Goal: Task Accomplishment & Management: Manage account settings

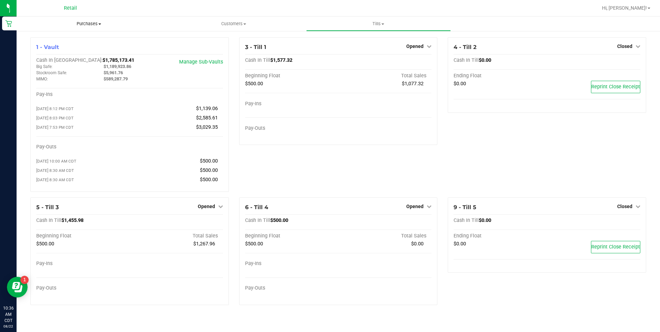
click at [81, 25] on span "Purchases" at bounding box center [89, 24] width 145 height 6
click at [42, 57] on span "All purchases" at bounding box center [41, 58] width 49 height 6
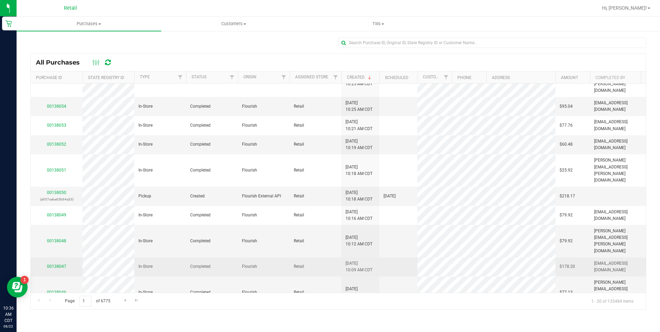
scroll to position [173, 0]
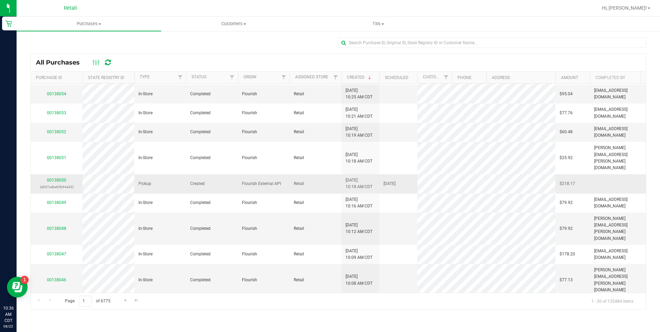
click at [60, 177] on div "00138050 (a937cebe65b64a33)" at bounding box center [57, 183] width 44 height 13
click at [57, 178] on link "00138050" at bounding box center [56, 180] width 19 height 5
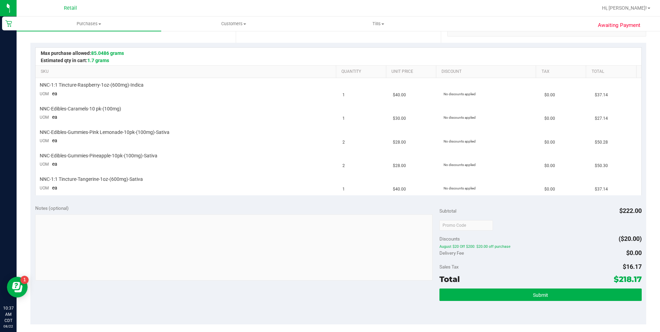
scroll to position [173, 0]
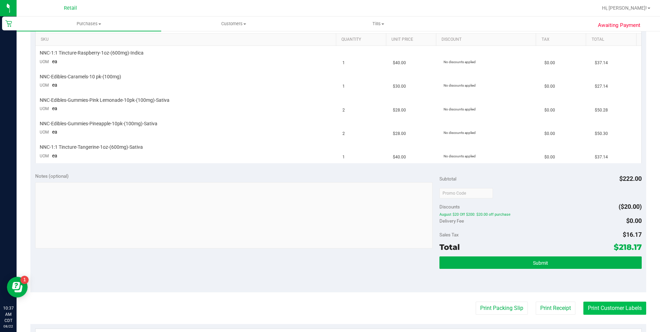
click at [603, 310] on button "Print Customer Labels" at bounding box center [615, 308] width 63 height 13
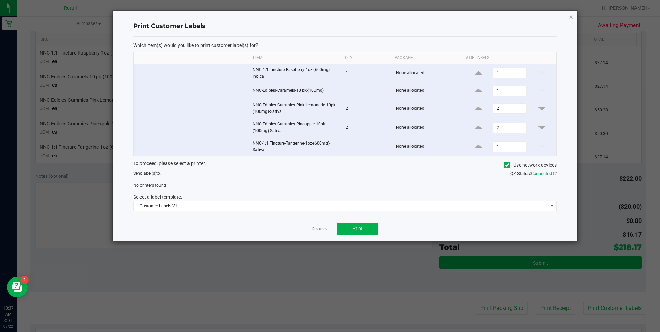
click at [509, 165] on icon at bounding box center [507, 165] width 4 height 0
click at [0, 0] on input "Use network devices" at bounding box center [0, 0] width 0 height 0
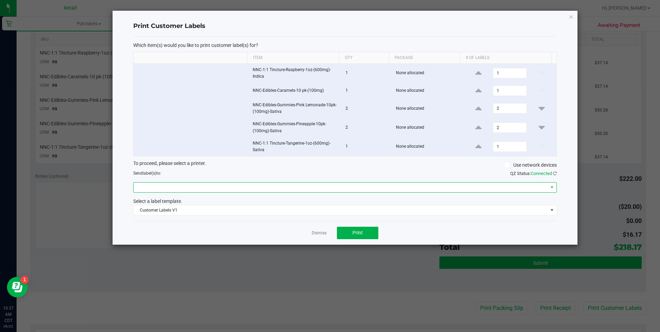
click at [308, 189] on span at bounding box center [341, 188] width 415 height 10
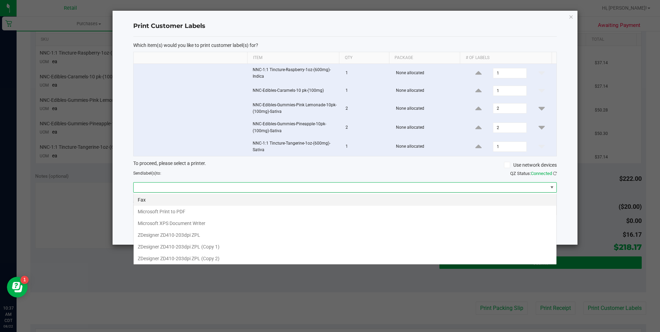
scroll to position [10, 424]
click at [232, 245] on 1\) "ZDesigner ZD410-203dpi ZPL (Copy 1)" at bounding box center [345, 247] width 423 height 12
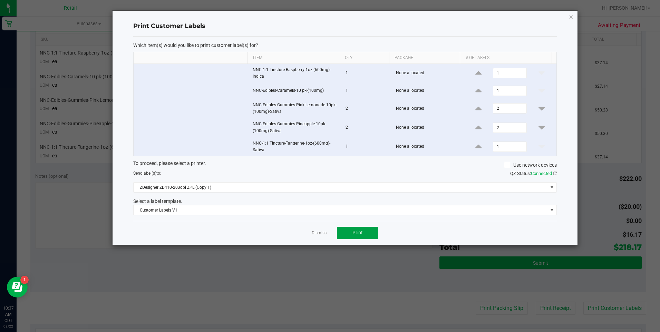
click at [351, 231] on button "Print" at bounding box center [357, 233] width 41 height 12
click at [572, 17] on icon "button" at bounding box center [571, 16] width 5 height 8
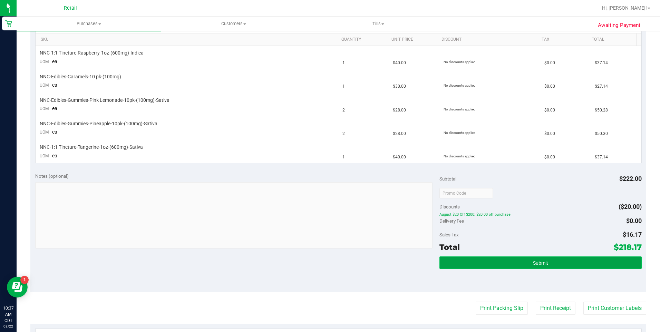
click at [483, 263] on button "Submit" at bounding box center [541, 263] width 202 height 12
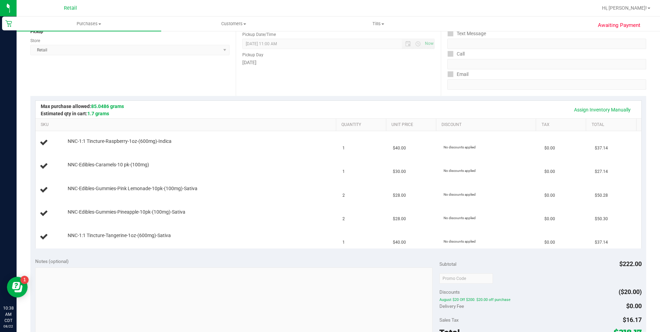
scroll to position [88, 0]
click at [580, 111] on link "Assign Inventory Manually" at bounding box center [603, 109] width 66 height 12
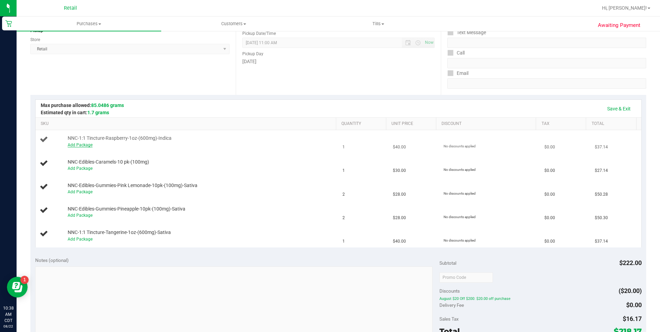
click at [85, 145] on link "Add Package" at bounding box center [80, 145] width 25 height 5
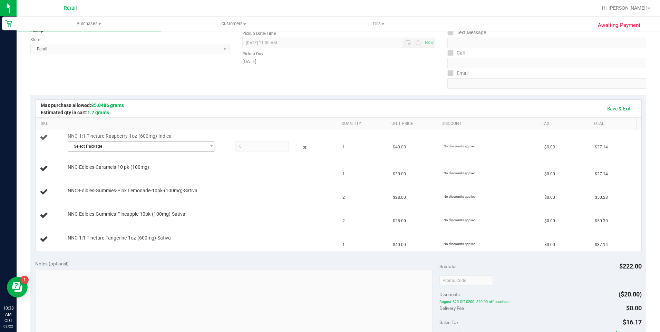
click at [147, 149] on span "Select Package" at bounding box center [137, 147] width 138 height 10
click at [114, 180] on div "Select Package SDNNCMF-20250818-031 ( ITINCTURERASP080725 ) No data found." at bounding box center [139, 167] width 144 height 30
click at [145, 175] on span "( ITINCTURERASP080725 )" at bounding box center [146, 175] width 50 height 5
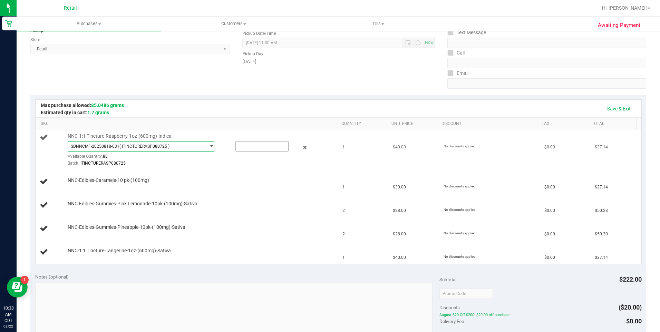
click at [256, 151] on input "text" at bounding box center [262, 147] width 53 height 10
type input "1"
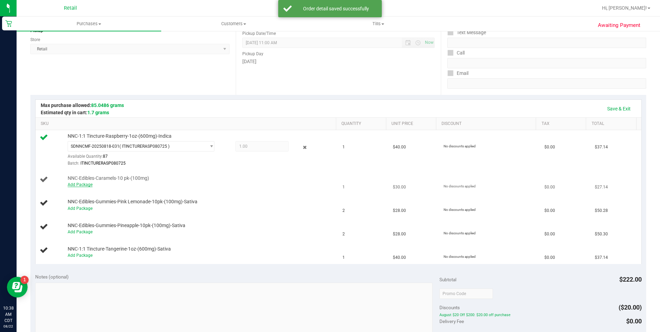
click at [85, 185] on link "Add Package" at bounding box center [80, 184] width 25 height 5
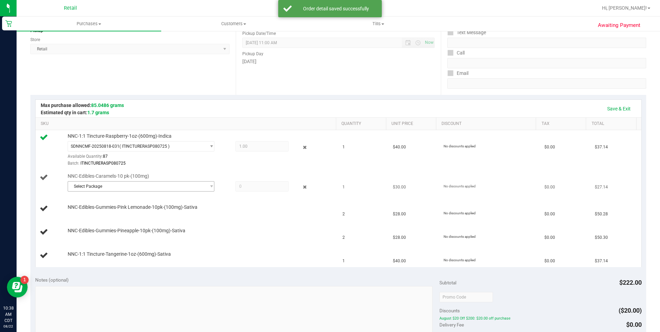
click at [174, 190] on span "Select Package" at bounding box center [137, 187] width 138 height 10
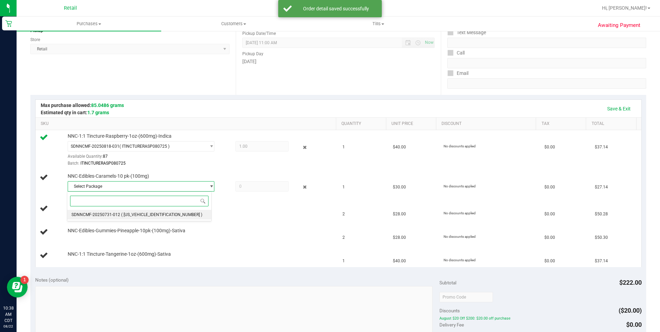
click at [126, 215] on span "( [US_VEHICLE_IDENTIFICATION_NUMBER] )" at bounding box center [161, 214] width 81 height 5
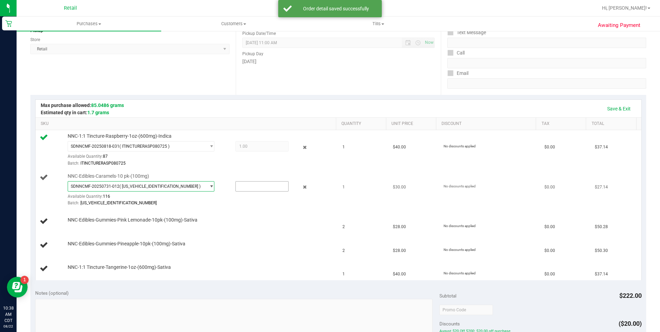
click at [255, 186] on input "text" at bounding box center [262, 187] width 53 height 10
type input "1"
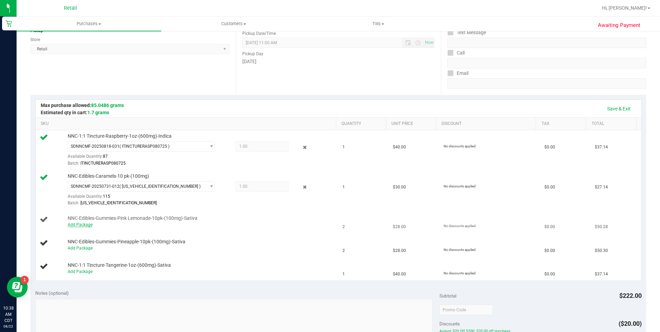
click at [84, 225] on link "Add Package" at bounding box center [80, 224] width 25 height 5
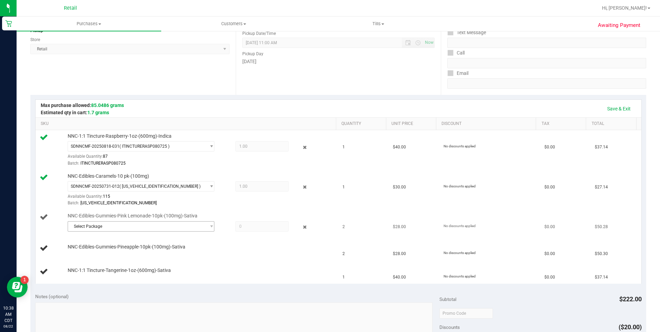
click at [115, 230] on span "Select Package" at bounding box center [137, 227] width 138 height 10
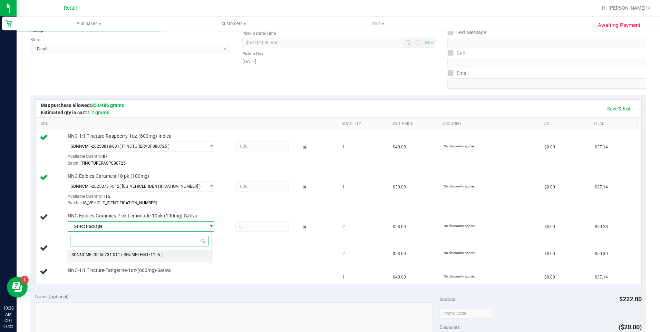
click at [123, 253] on span "( SGUMPLEM071125 )" at bounding box center [141, 255] width 41 height 5
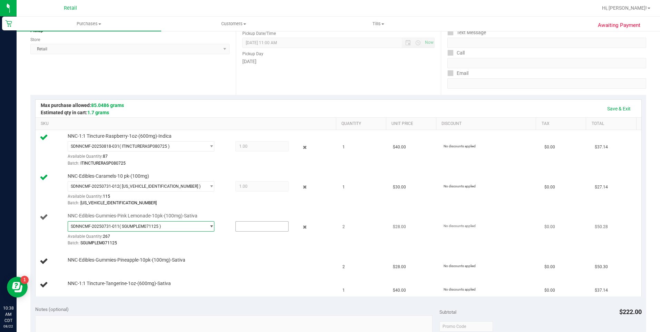
click at [258, 227] on input "text" at bounding box center [262, 227] width 53 height 10
type input "2"
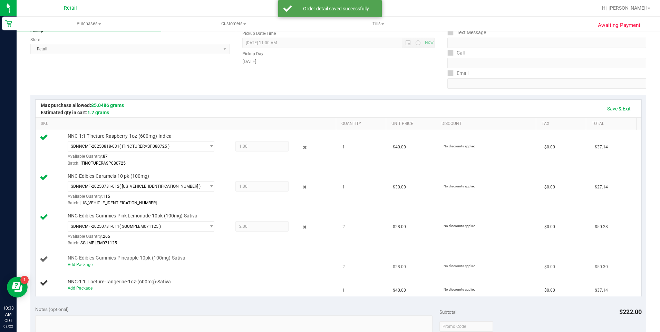
click at [82, 264] on link "Add Package" at bounding box center [80, 265] width 25 height 5
click at [136, 270] on span "Select Package" at bounding box center [137, 267] width 138 height 10
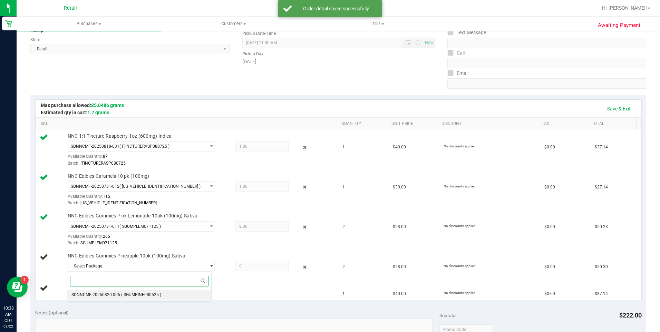
click at [108, 297] on li "SDNNCMF-20250820-006 ( SGUMPINE080525 )" at bounding box center [139, 295] width 144 height 10
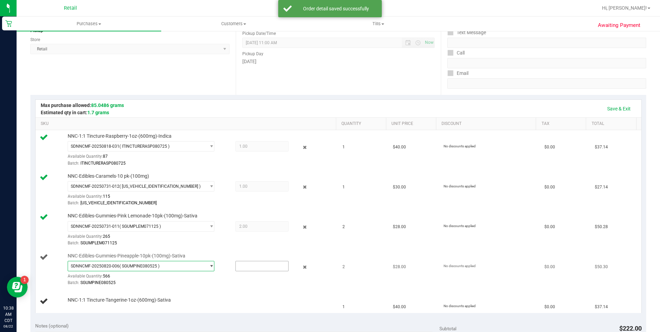
click at [248, 266] on input "text" at bounding box center [262, 267] width 53 height 10
type input "2"
click at [90, 304] on link "Add Package" at bounding box center [80, 304] width 25 height 5
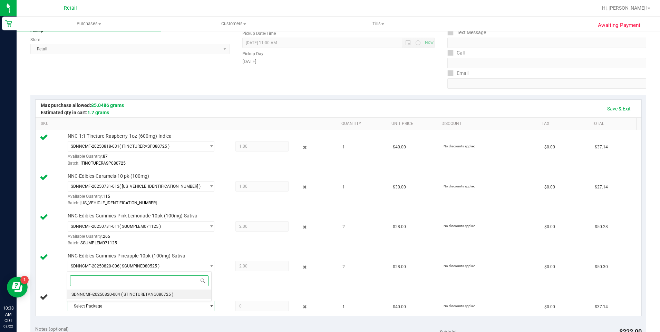
click at [112, 295] on span "SDNNCMF-20250820-004" at bounding box center [96, 294] width 49 height 5
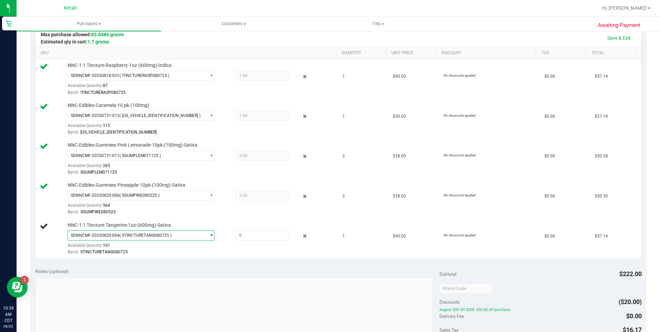
scroll to position [160, 0]
click at [256, 235] on input "text" at bounding box center [262, 235] width 53 height 10
type input "1"
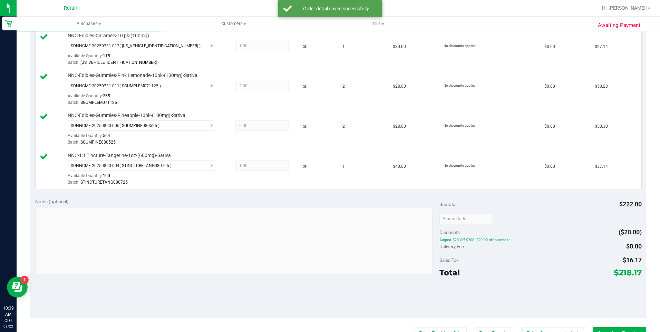
scroll to position [298, 0]
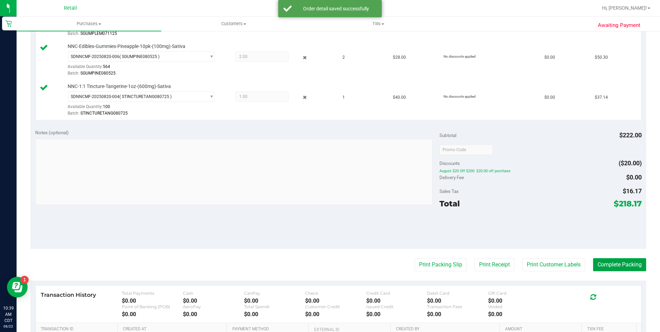
click at [605, 265] on button "Complete Packing" at bounding box center [619, 264] width 53 height 13
